Goal: Information Seeking & Learning: Understand process/instructions

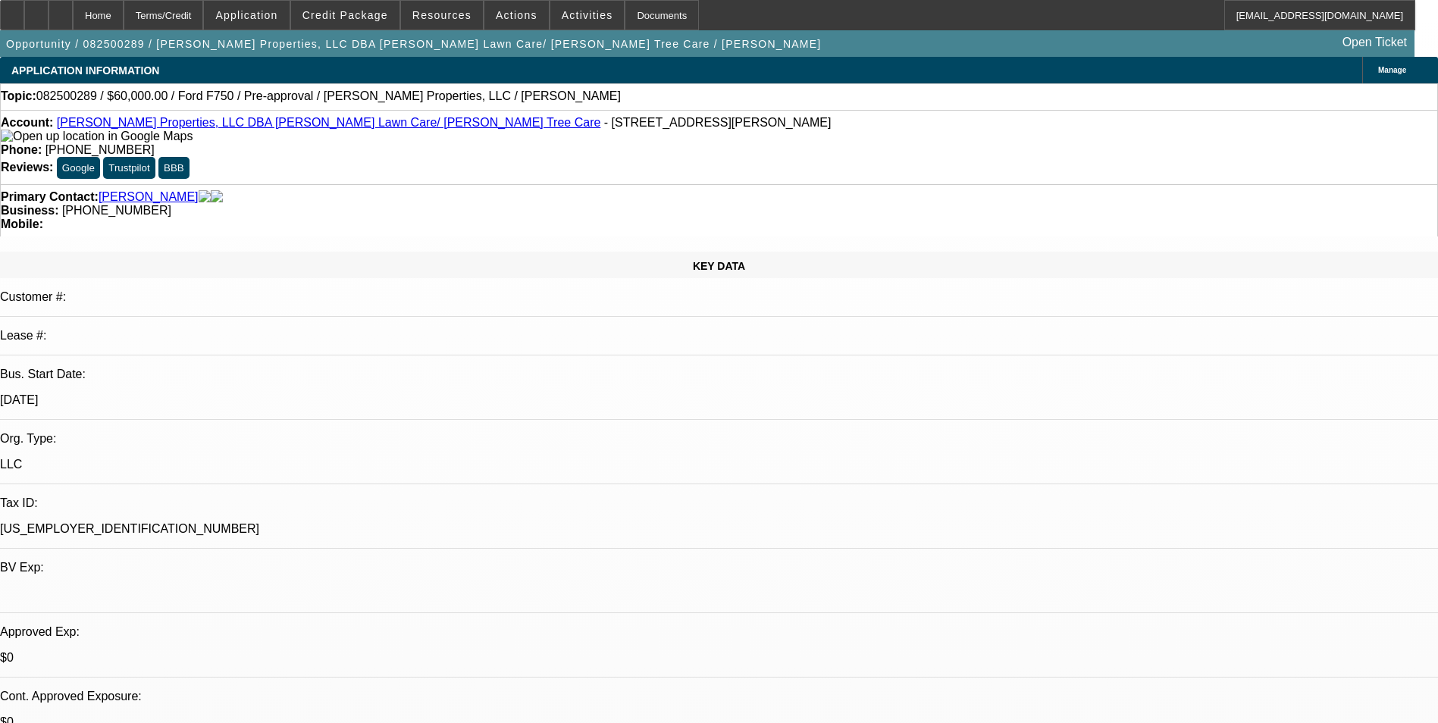
select select "0"
select select "6"
select select "0"
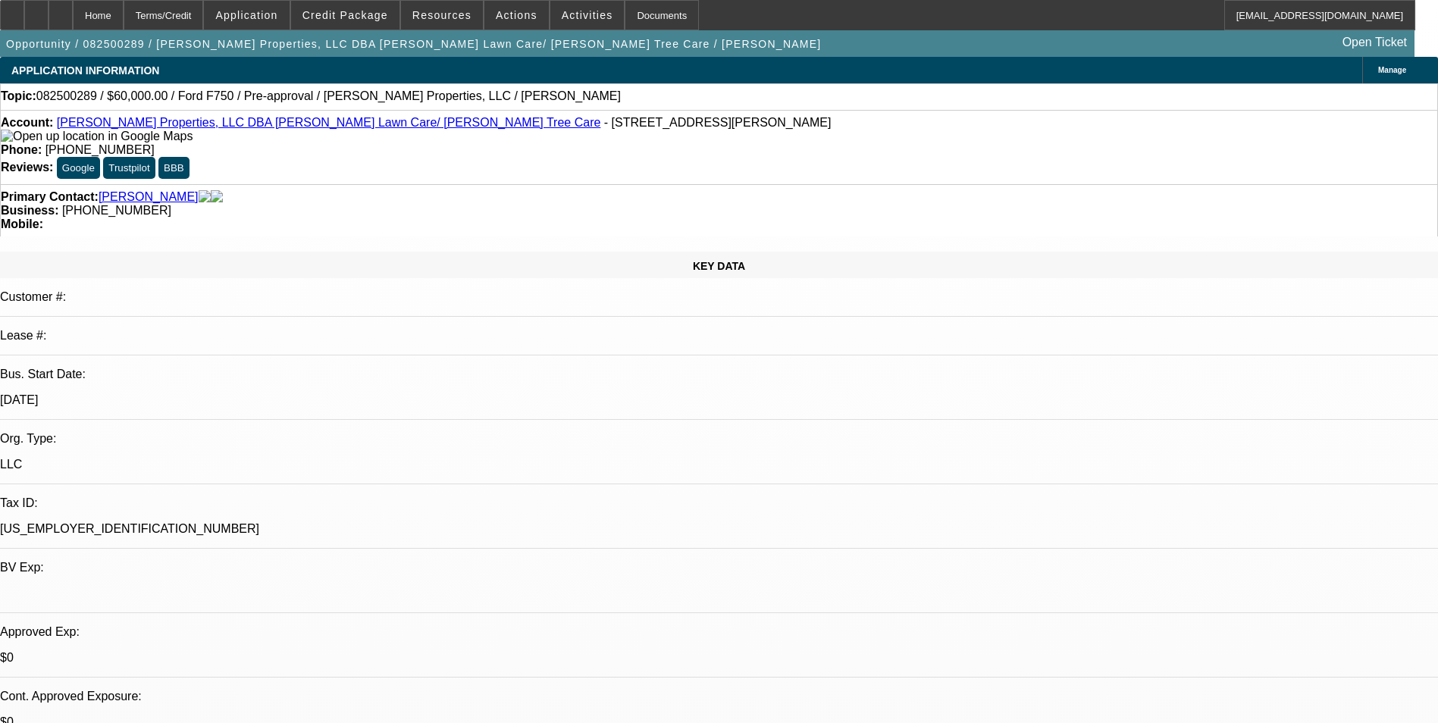
select select "0"
select select "6"
select select "0"
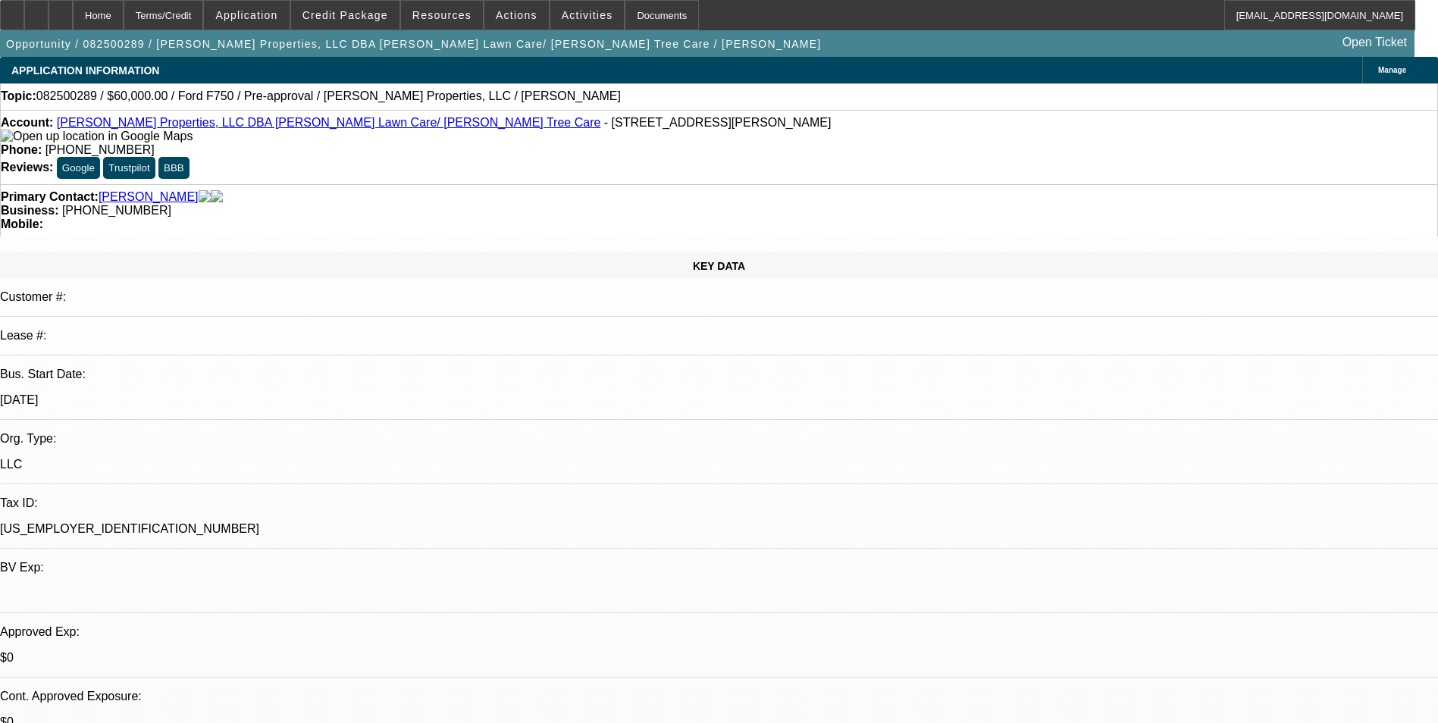
select select "0"
select select "6"
select select "0"
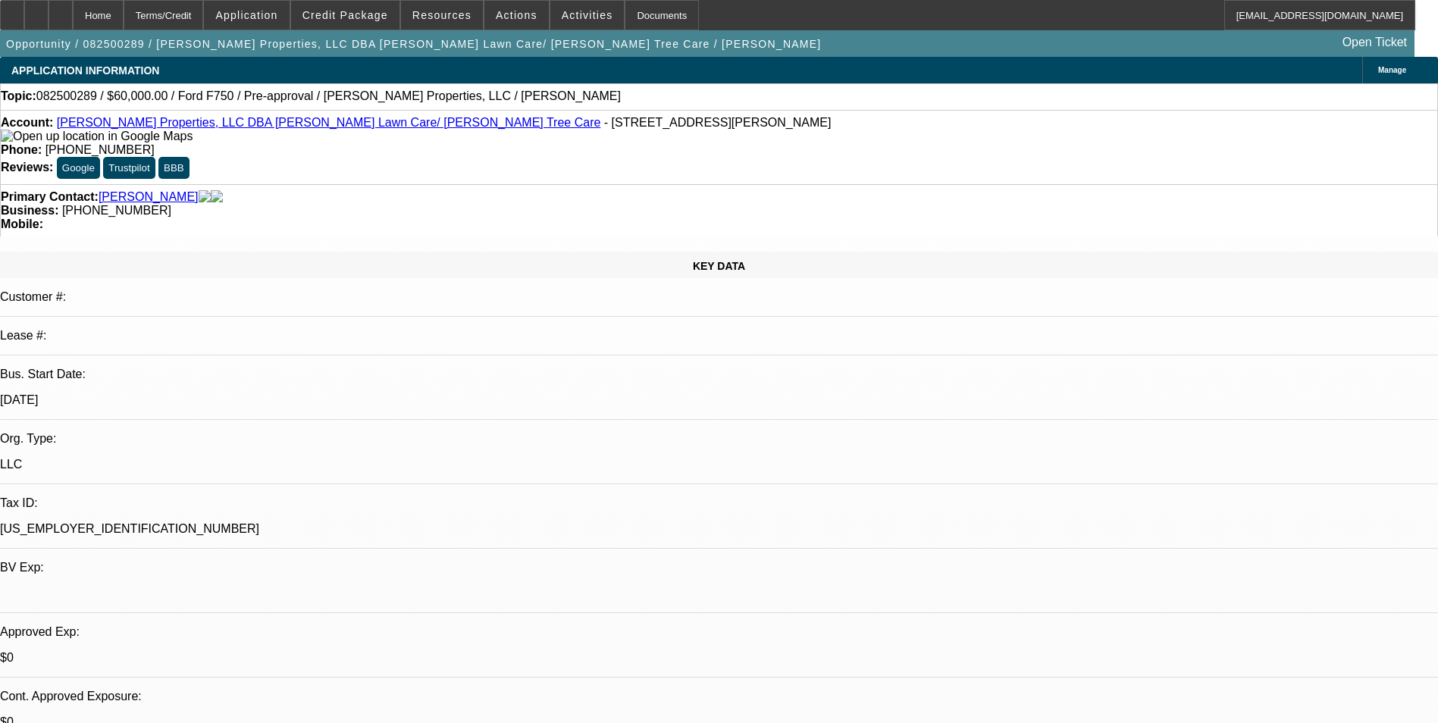
select select "6"
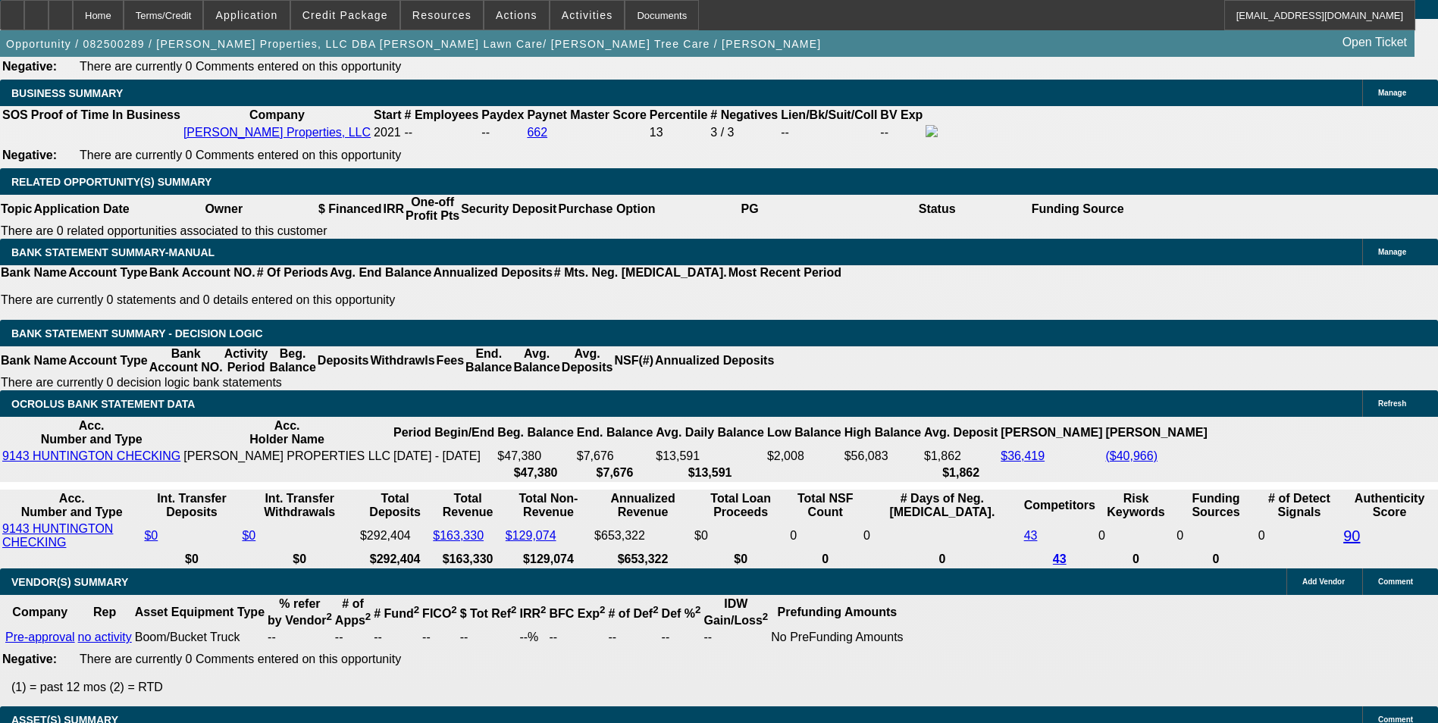
scroll to position [2444, 0]
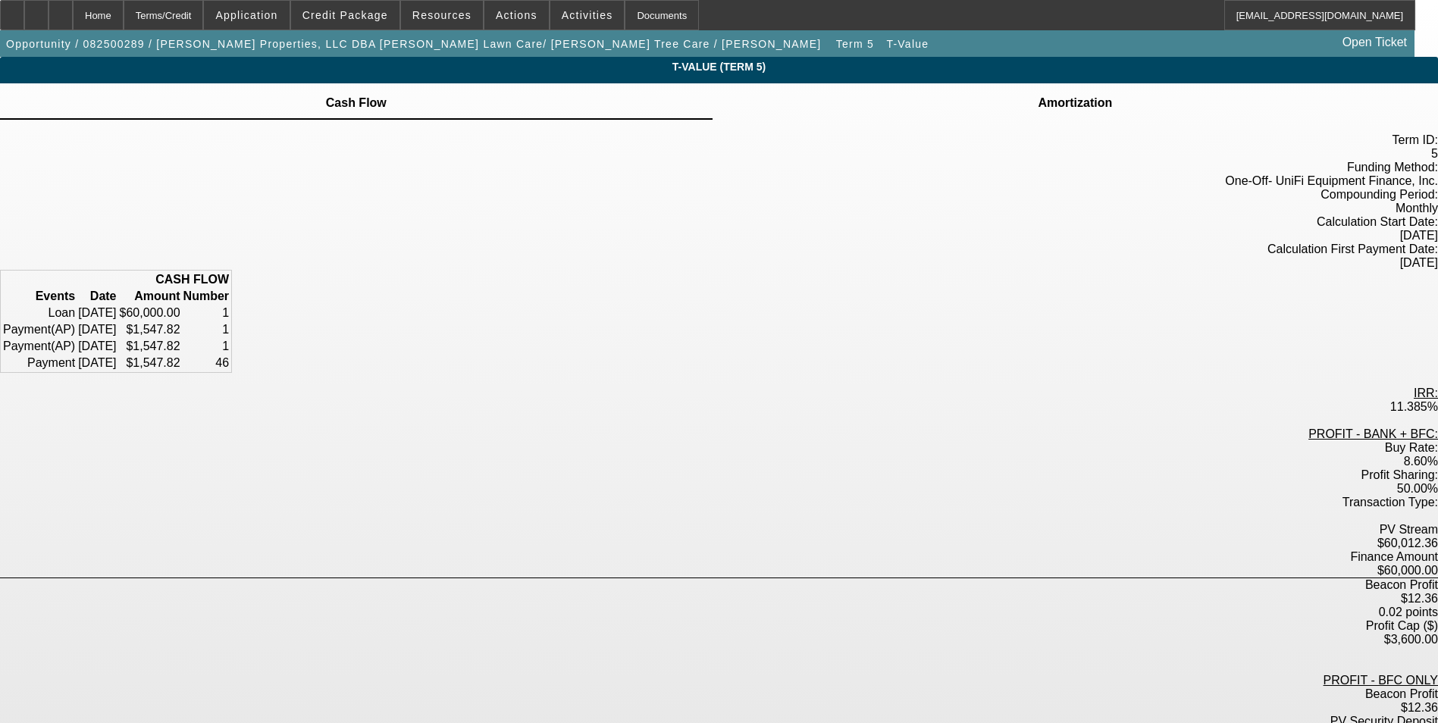
click at [1037, 107] on td "Amortization" at bounding box center [1075, 103] width 76 height 14
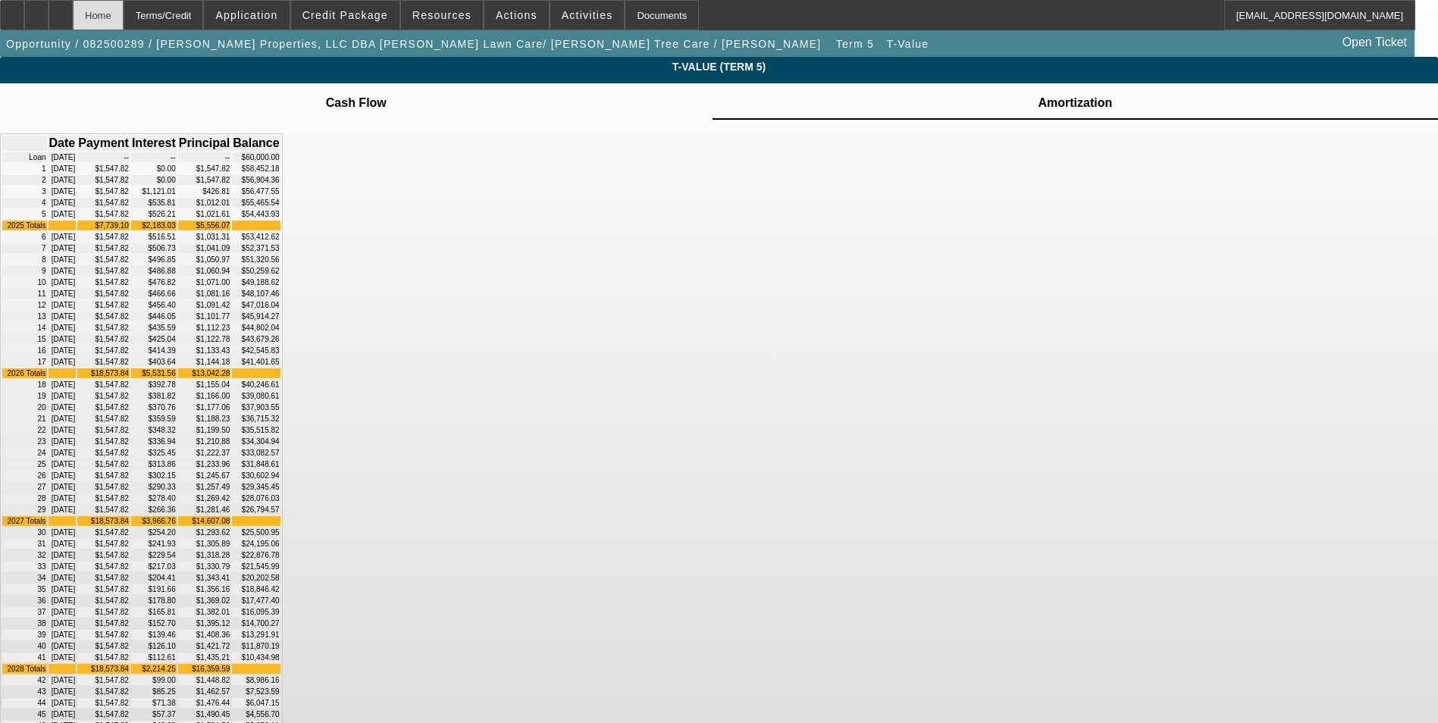
click at [124, 27] on div "Home" at bounding box center [98, 15] width 51 height 30
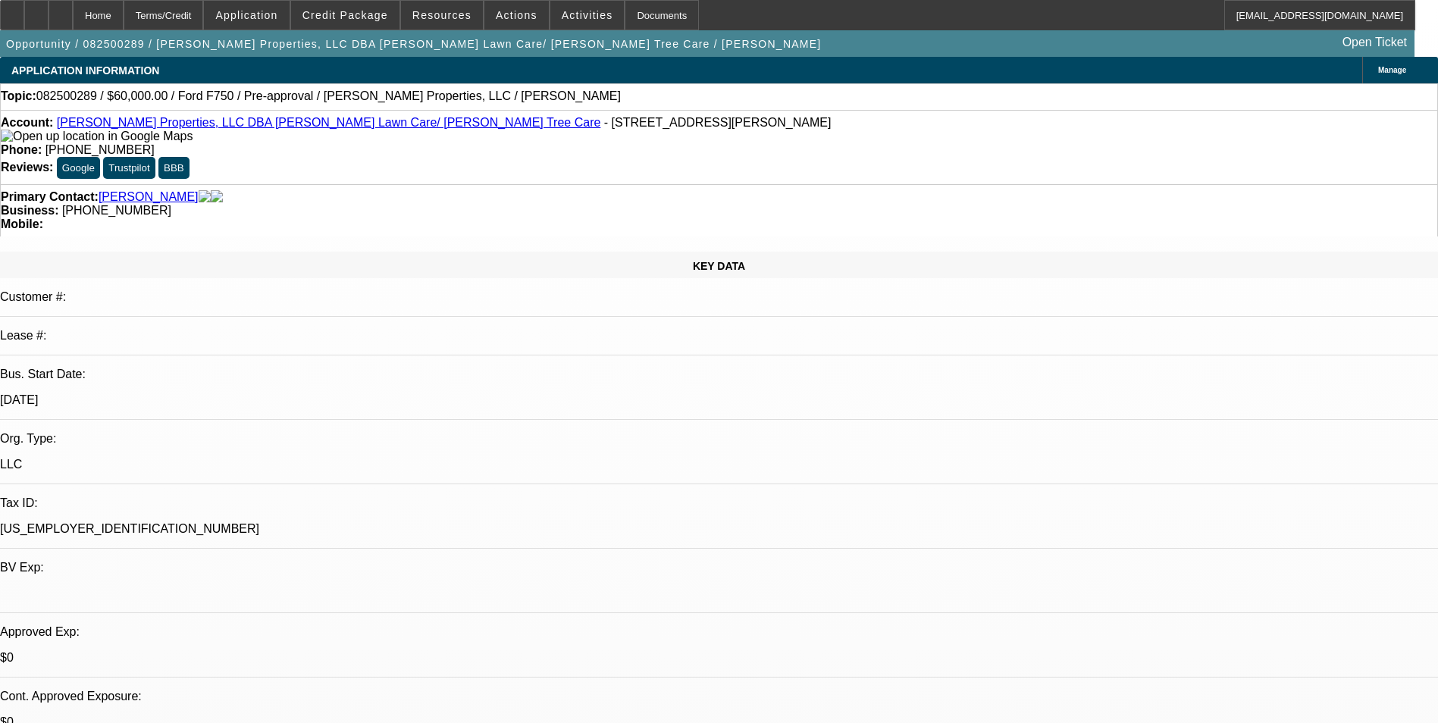
select select "0"
select select "6"
select select "0"
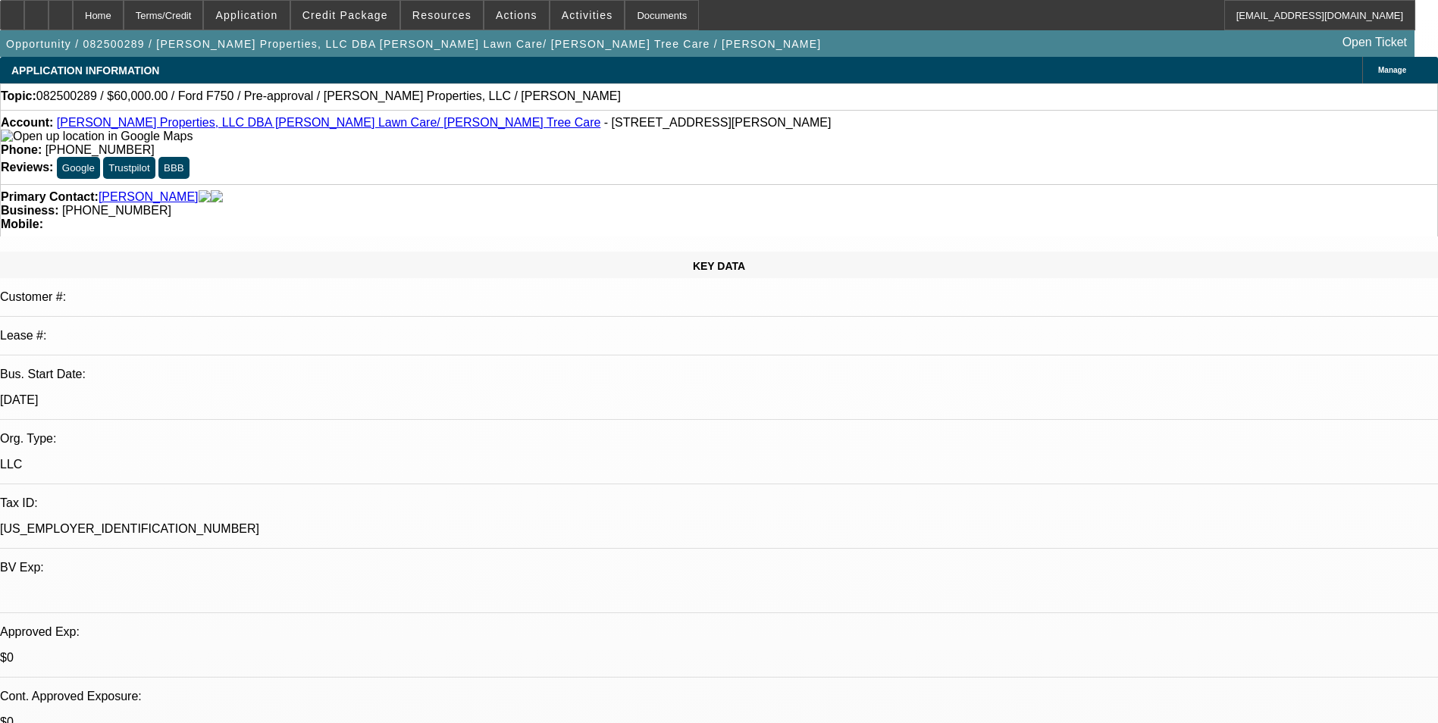
select select "0"
select select "6"
select select "0"
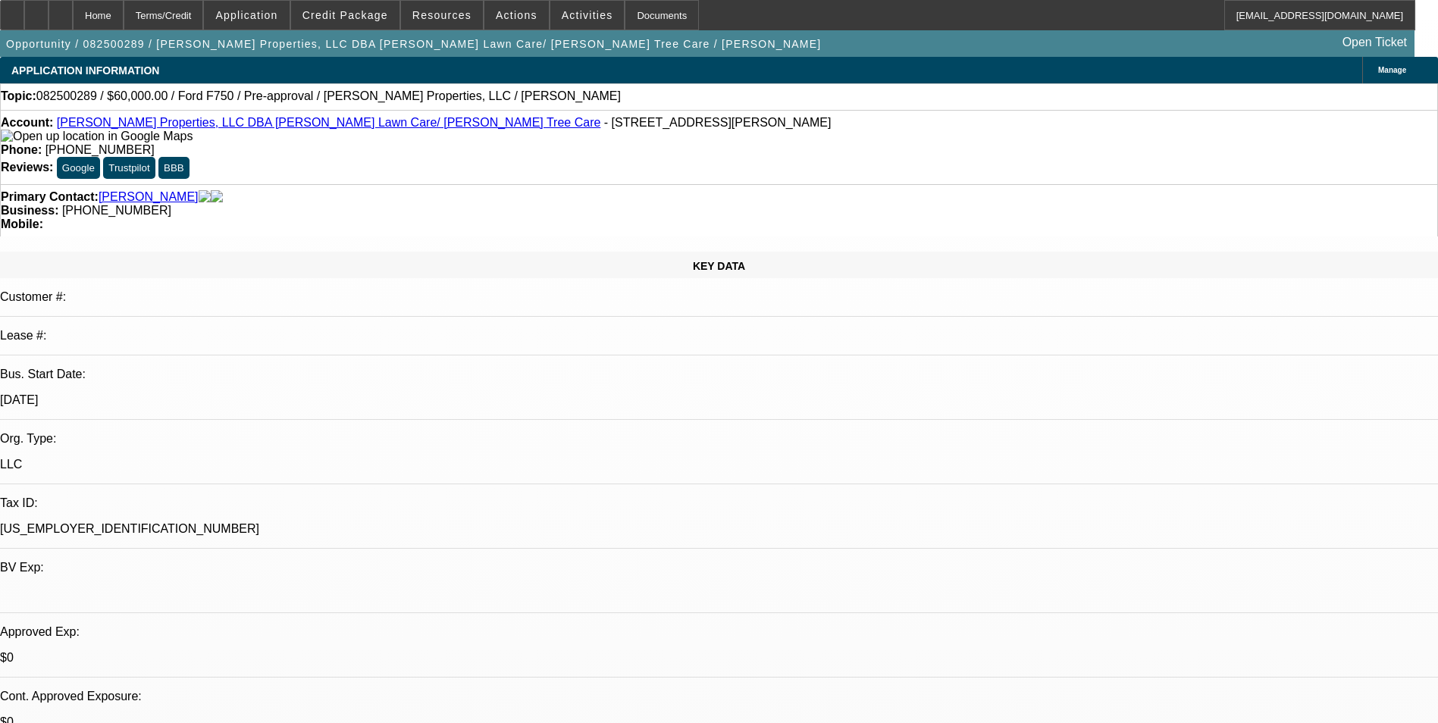
select select "0"
select select "6"
select select "0"
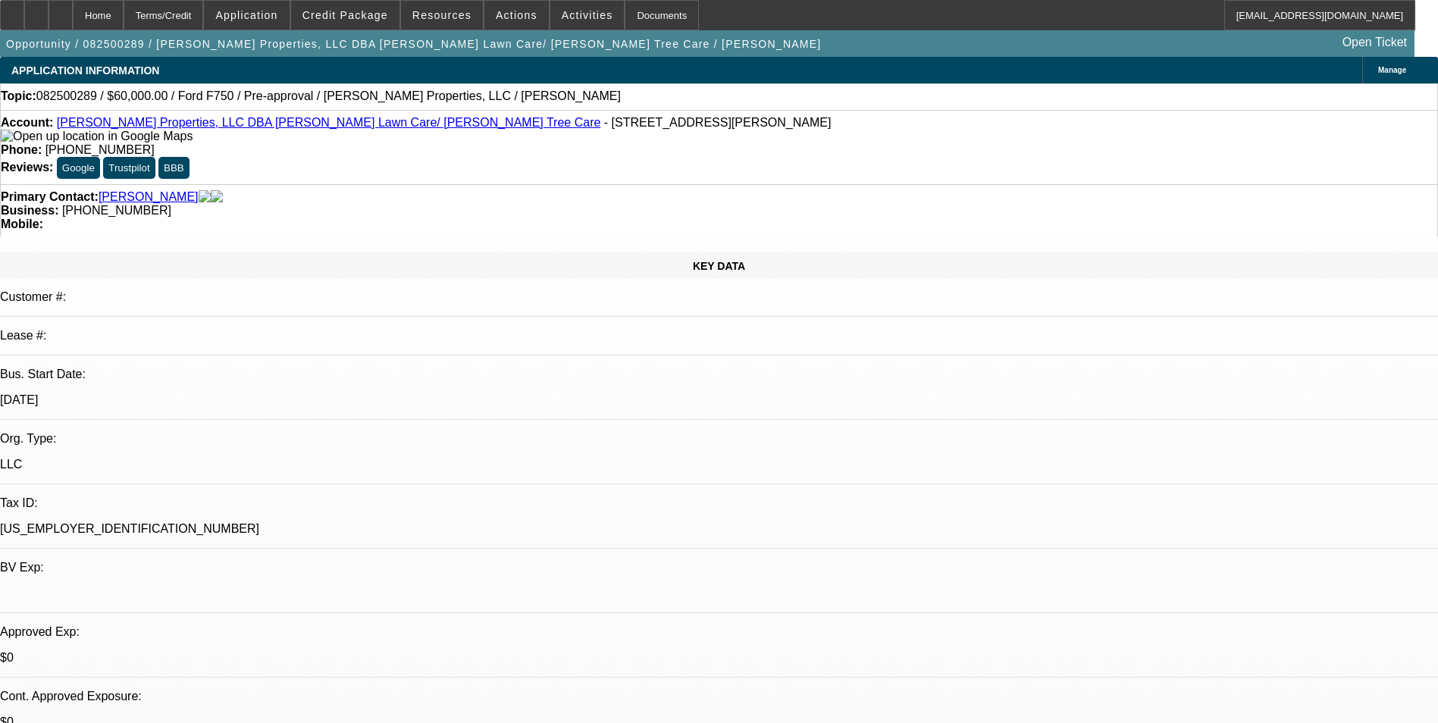
select select "6"
